Goal: Information Seeking & Learning: Learn about a topic

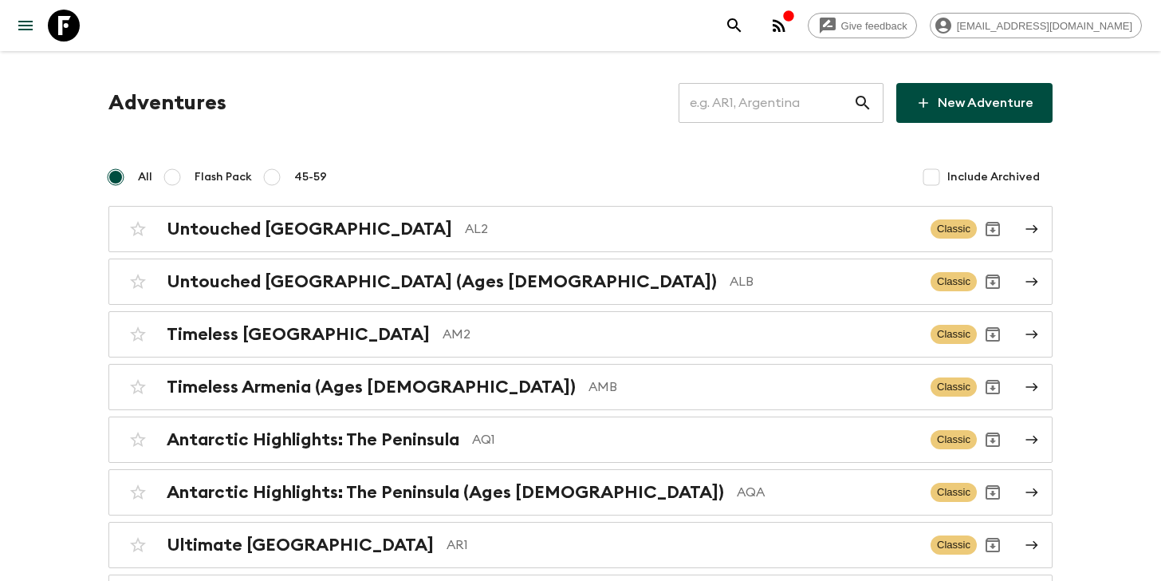
click at [787, 94] on input "text" at bounding box center [766, 103] width 175 height 45
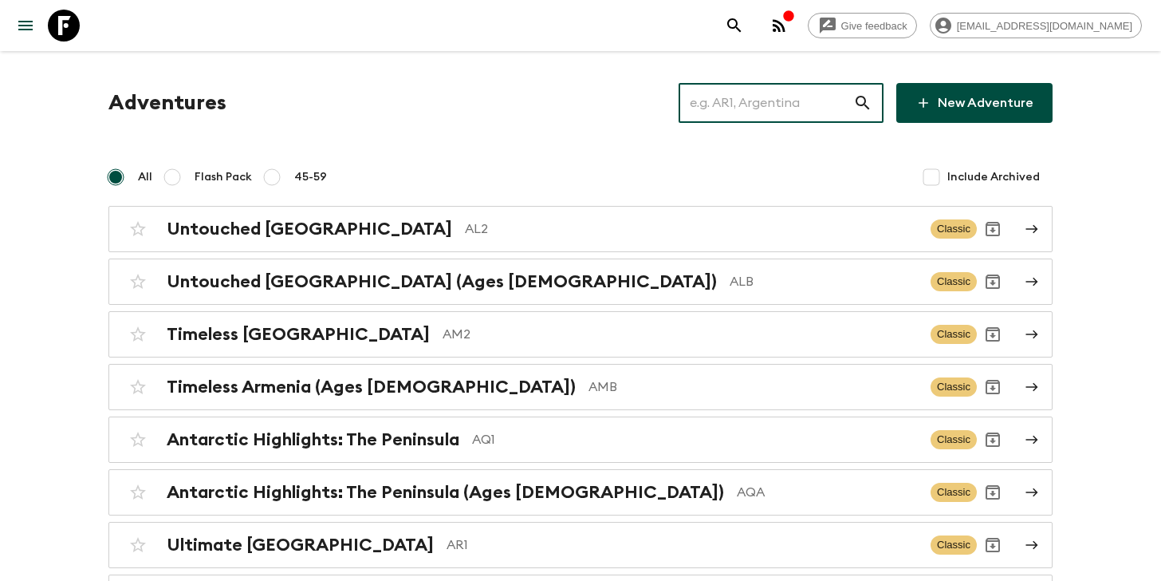
click at [724, 108] on input "text" at bounding box center [766, 103] width 175 height 45
click at [747, 93] on input "text" at bounding box center [766, 103] width 175 height 45
type input "c"
type input "i"
click at [736, 105] on input "text" at bounding box center [766, 103] width 175 height 45
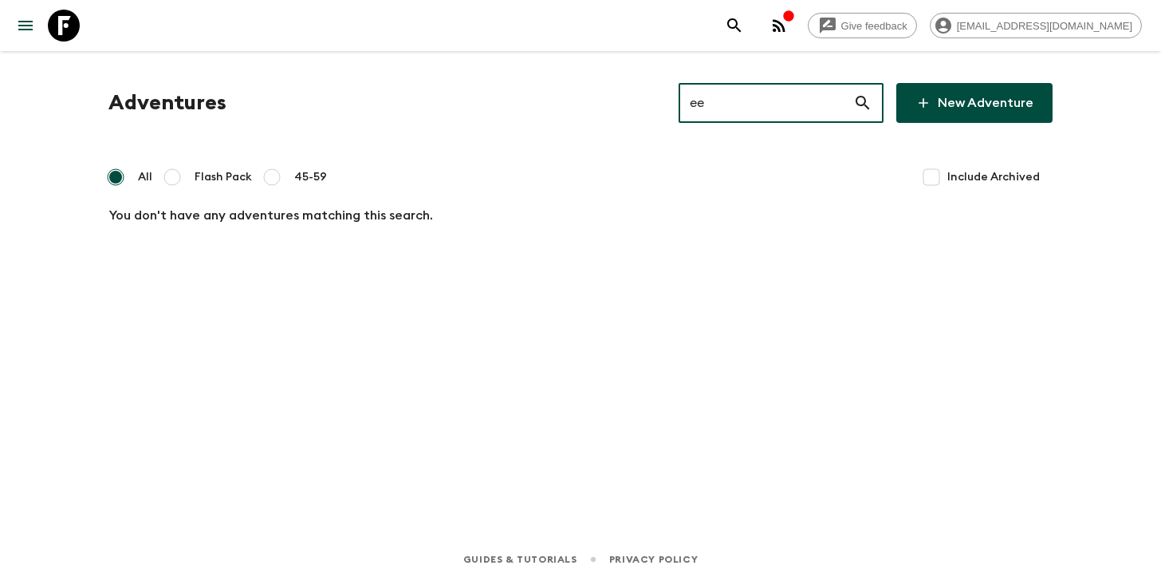
type input "e"
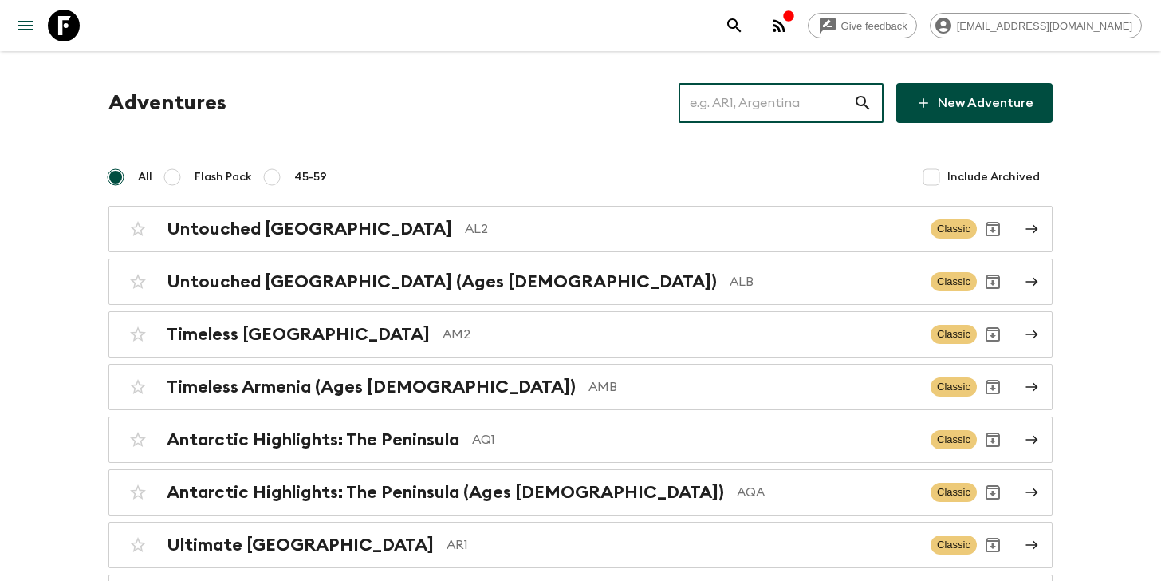
click at [745, 108] on input "text" at bounding box center [766, 103] width 175 height 45
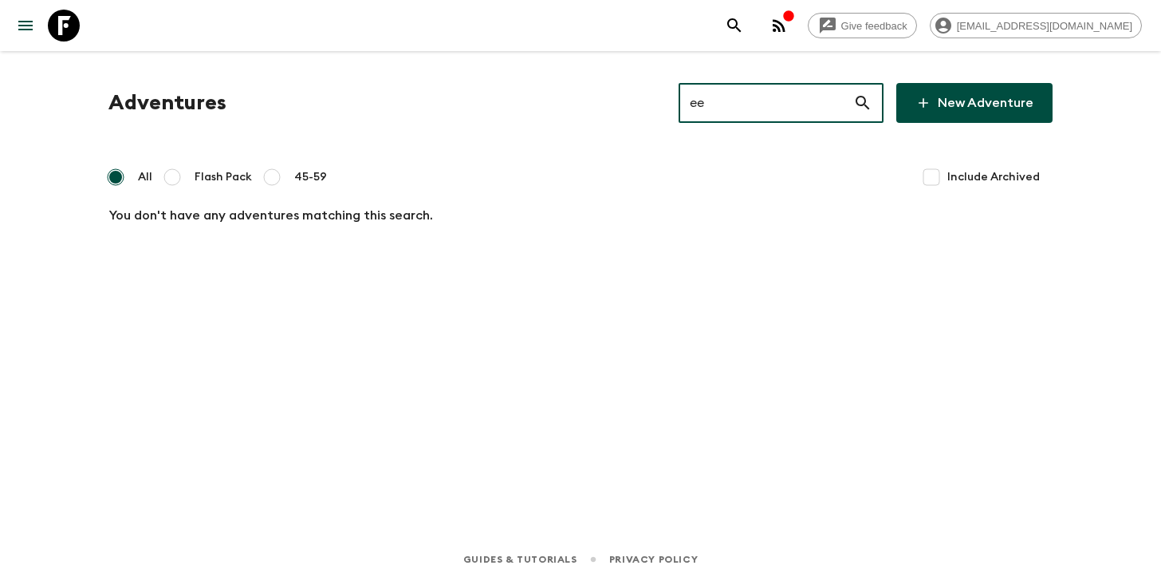
type input "e"
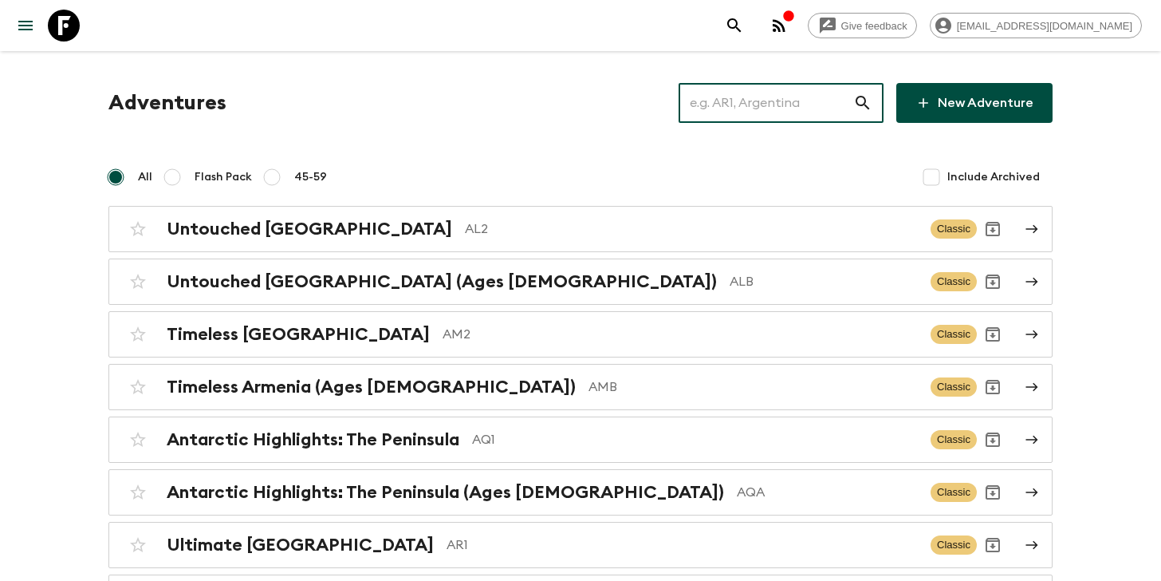
click at [752, 98] on input "text" at bounding box center [766, 103] width 175 height 45
click at [776, 109] on input "text" at bounding box center [766, 103] width 175 height 45
click at [756, 97] on input "text" at bounding box center [766, 103] width 175 height 45
click at [739, 112] on input "text" at bounding box center [766, 103] width 175 height 45
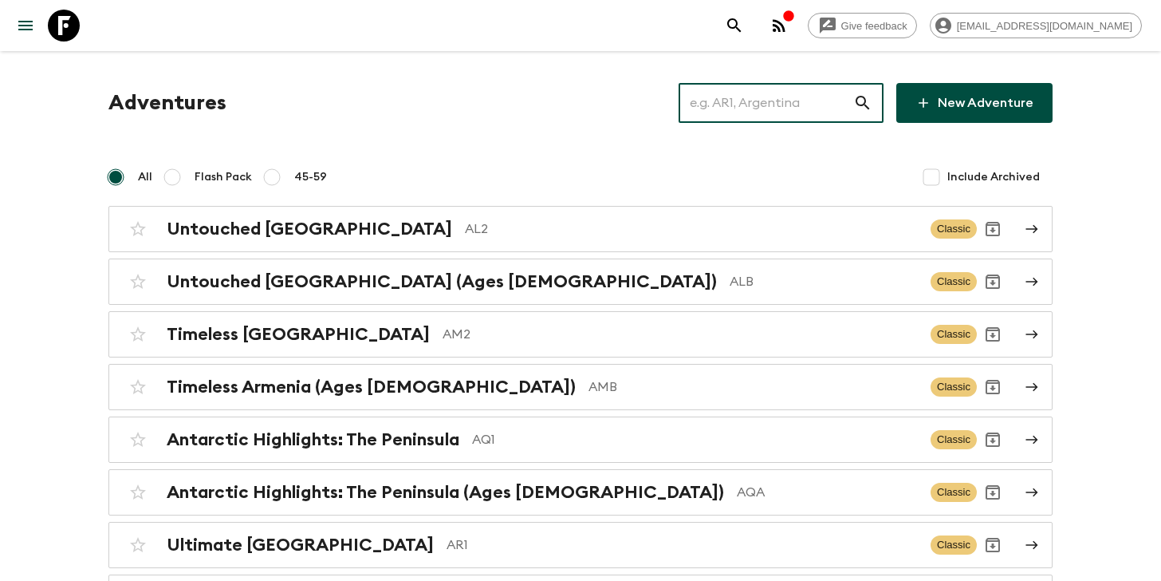
click at [742, 97] on input "text" at bounding box center [766, 103] width 175 height 45
